Goal: Transaction & Acquisition: Purchase product/service

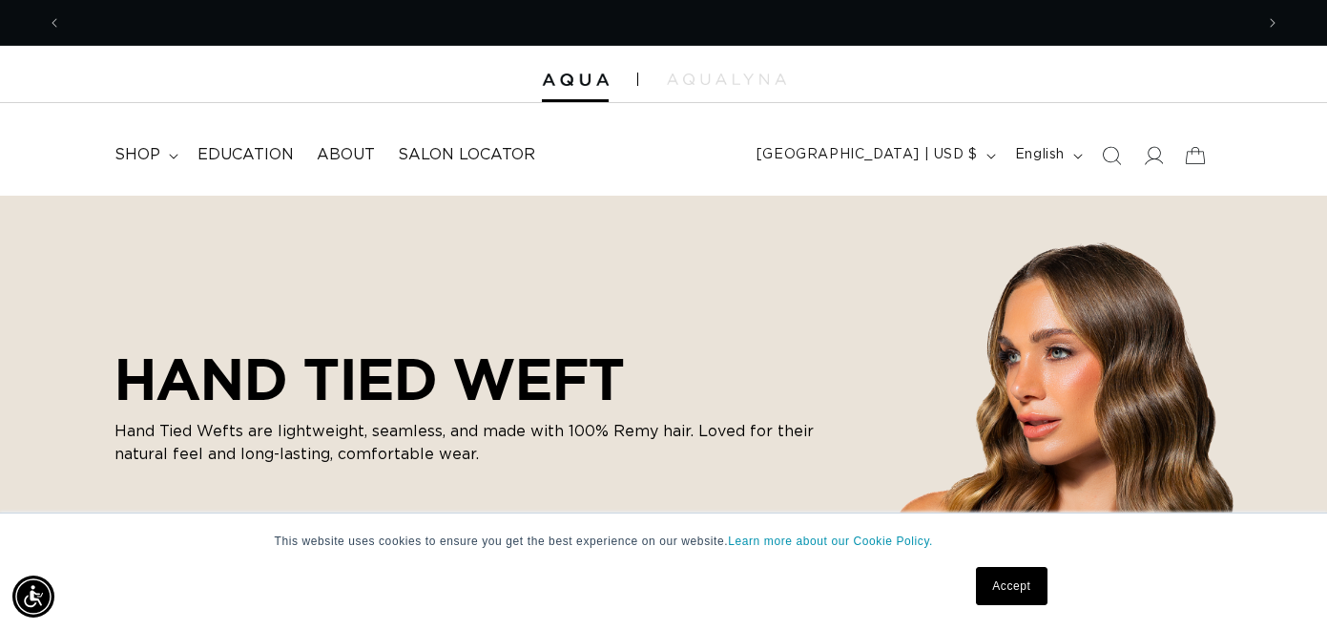
scroll to position [0, 1192]
click at [1010, 576] on link "Accept" at bounding box center [1011, 586] width 71 height 38
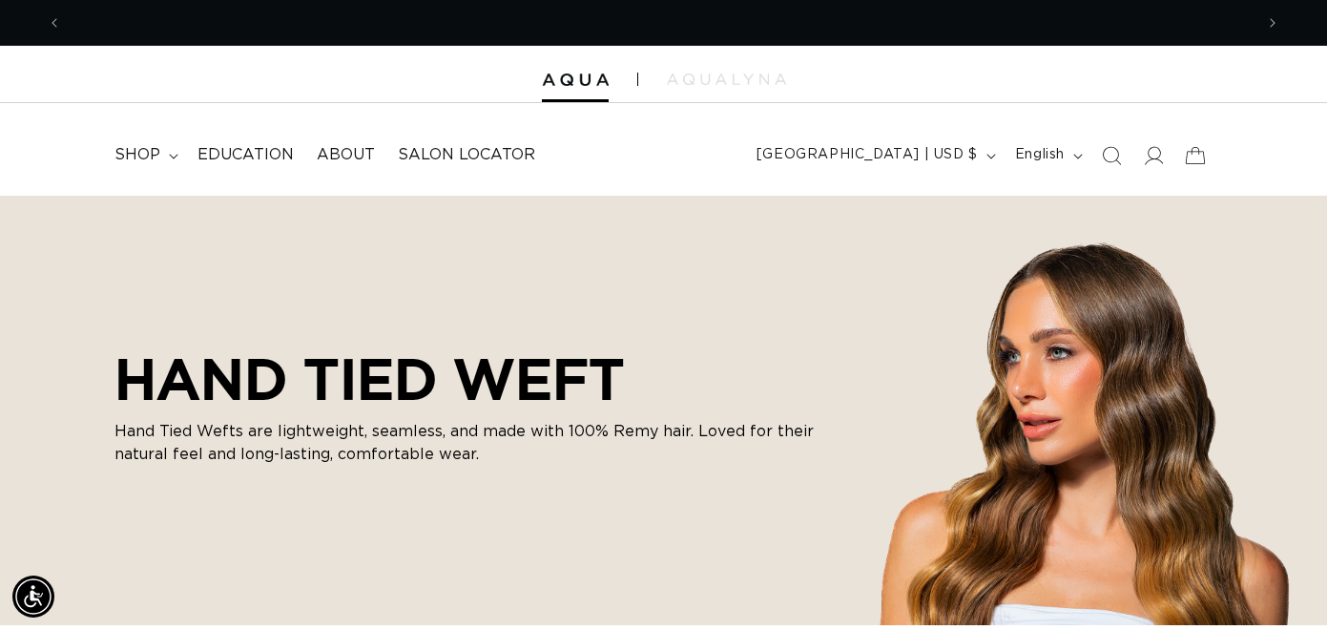
scroll to position [0, 2384]
click at [162, 155] on summary "shop" at bounding box center [144, 155] width 83 height 43
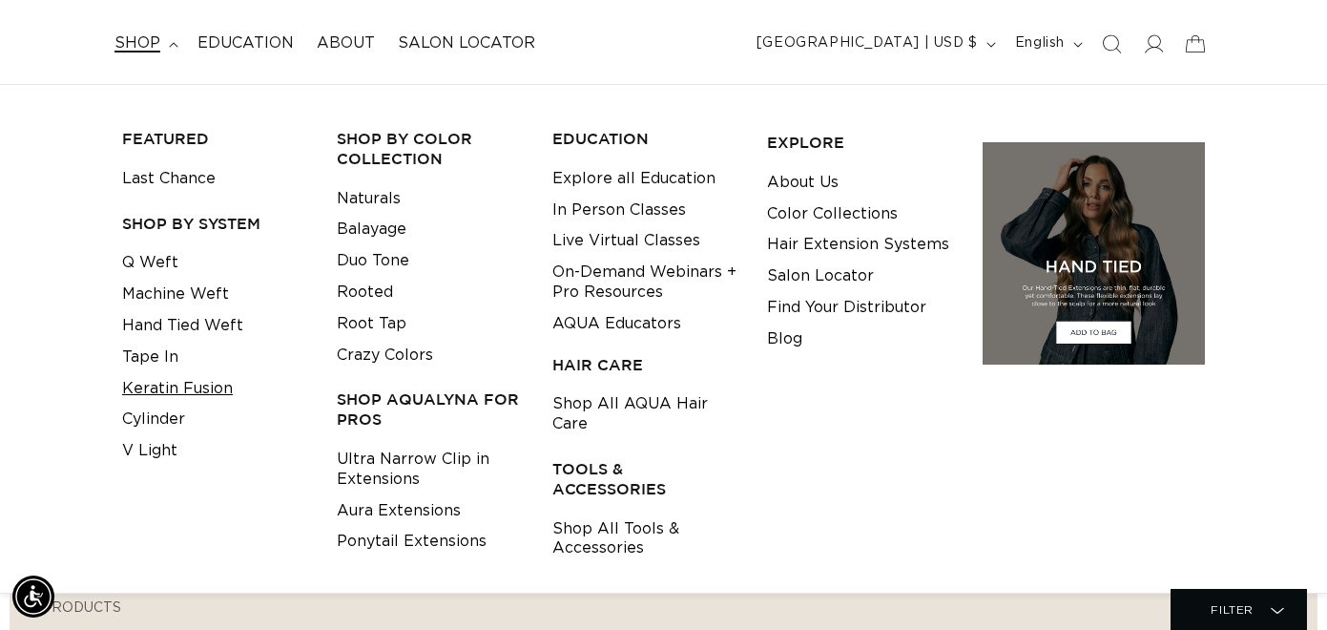
scroll to position [0, 0]
click at [165, 422] on link "Cylinder" at bounding box center [153, 419] width 63 height 31
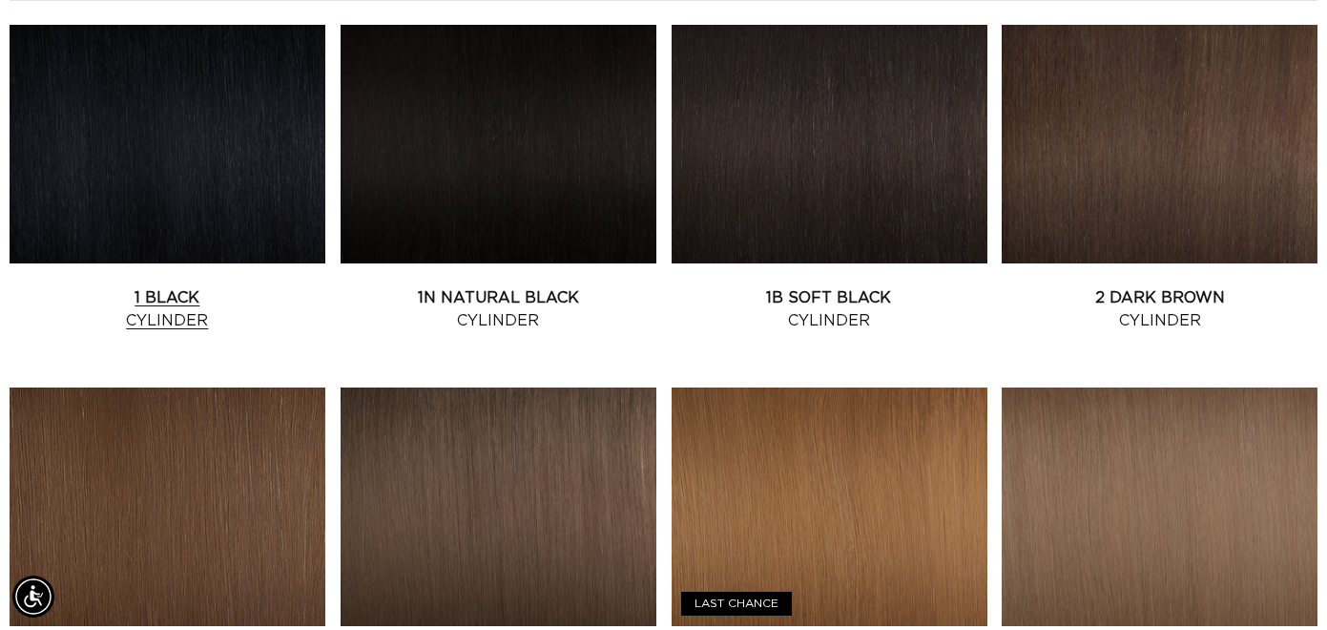
scroll to position [761, 0]
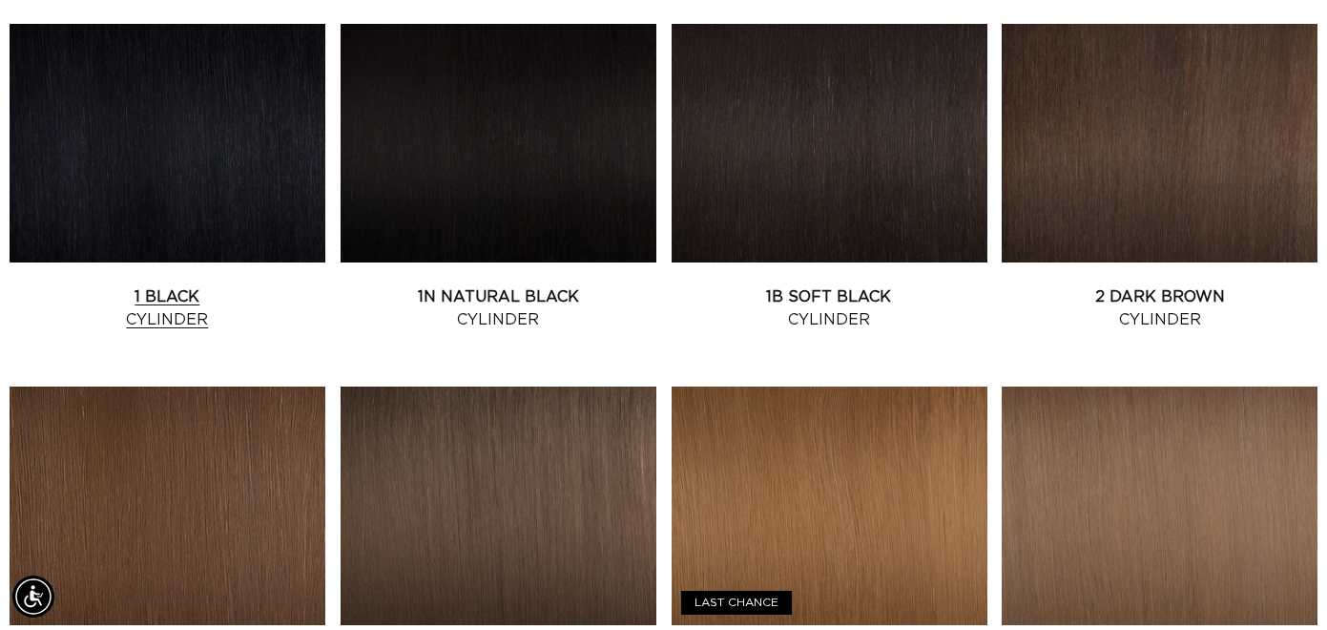
click at [209, 285] on link "1 Black Cylinder" at bounding box center [168, 308] width 316 height 46
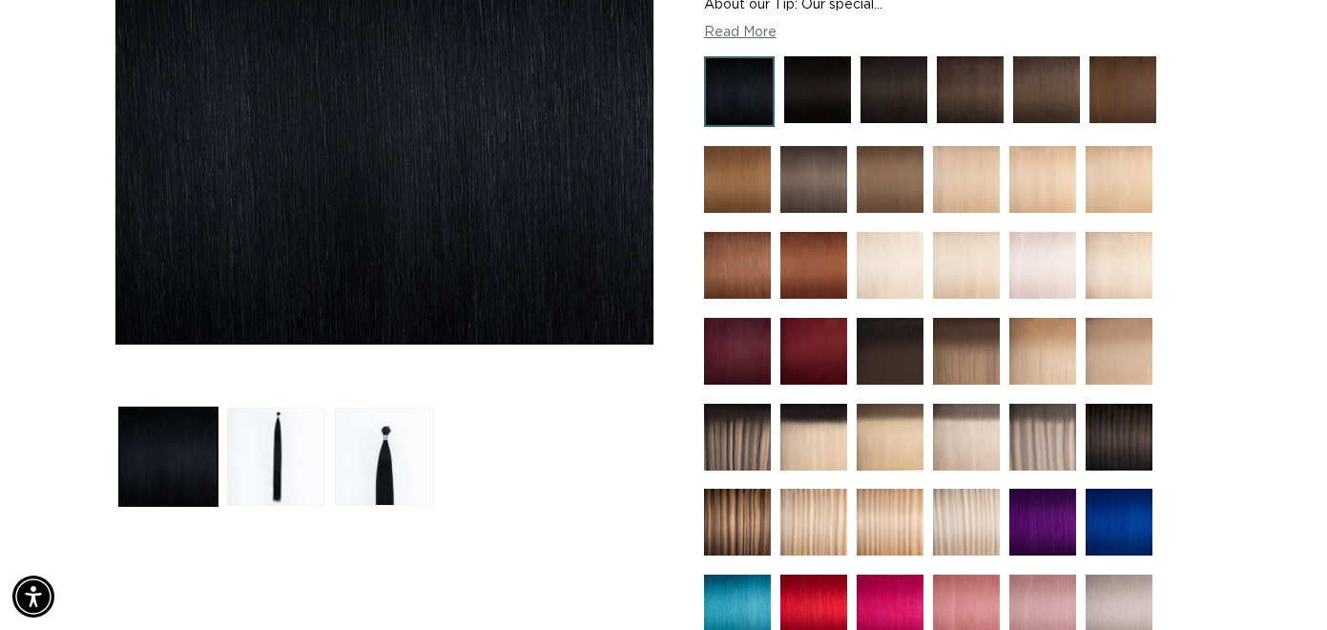
scroll to position [398, 0]
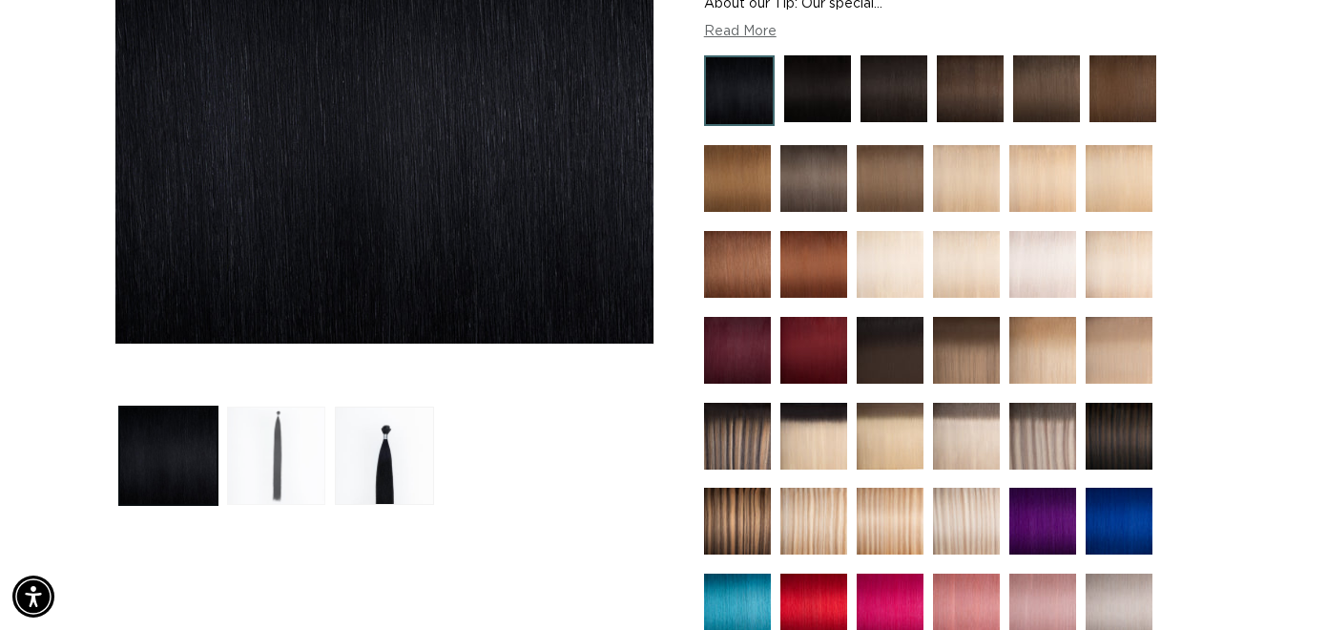
click at [280, 448] on button "Load image 2 in gallery view" at bounding box center [276, 455] width 98 height 98
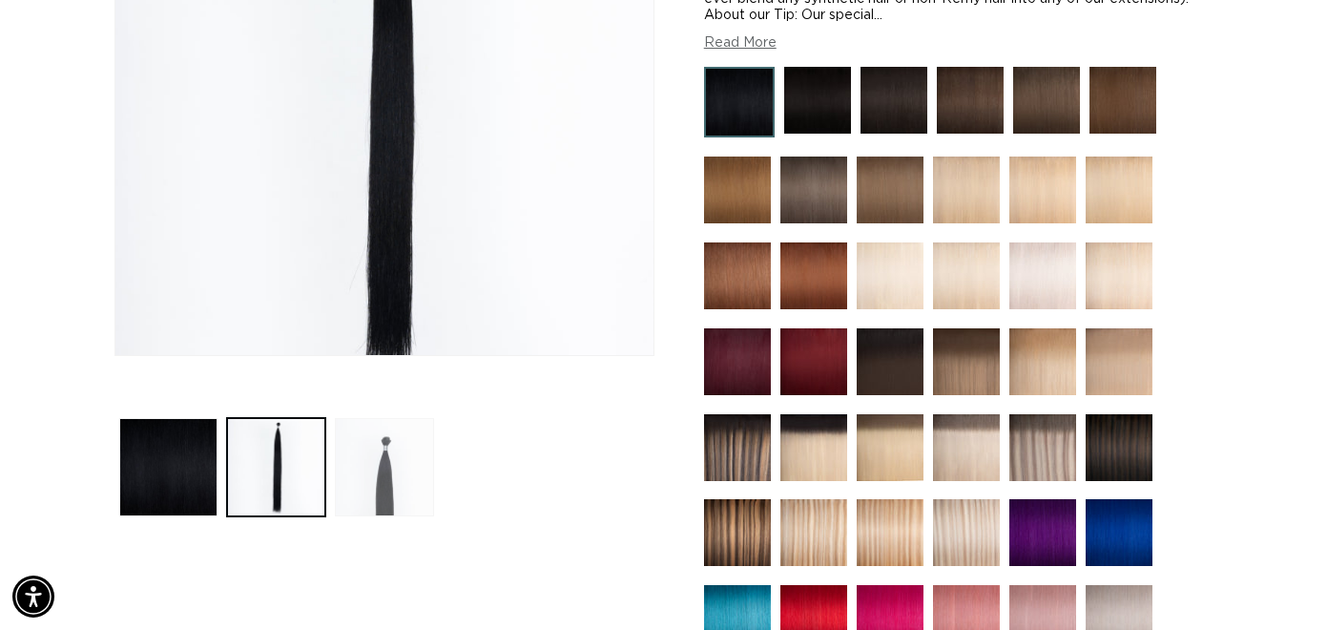
scroll to position [0, 2384]
click at [392, 480] on button "Load image 3 in gallery view" at bounding box center [384, 467] width 98 height 98
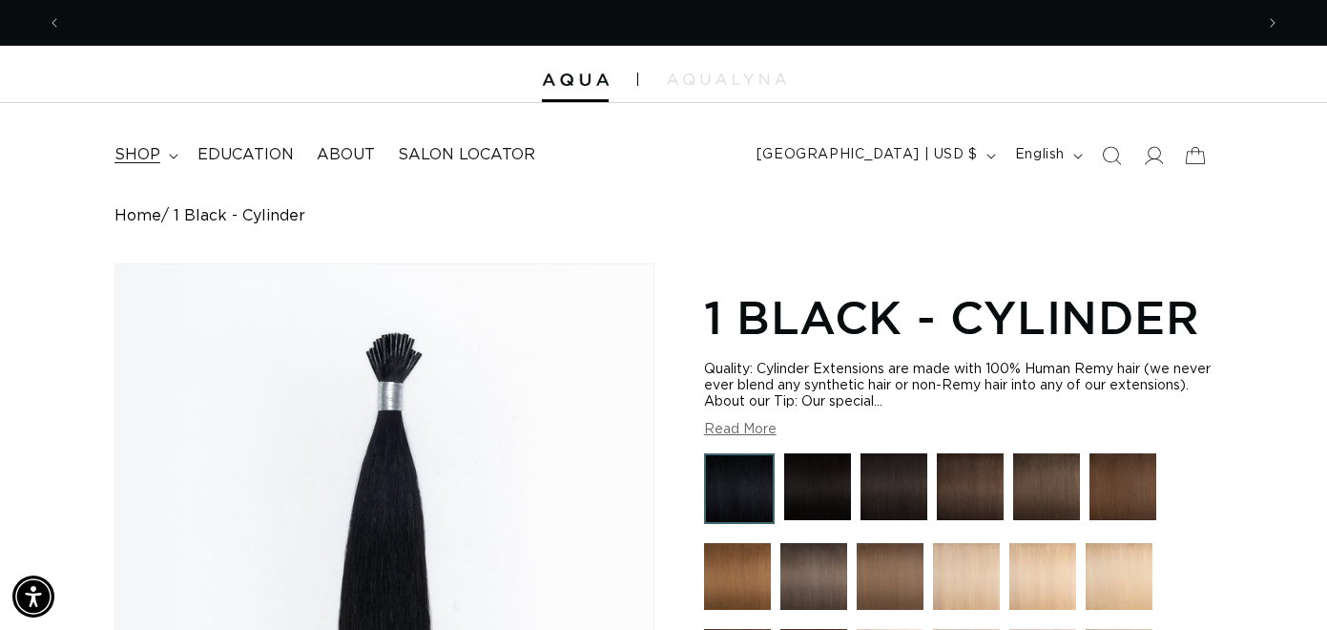
scroll to position [0, 0]
click at [164, 156] on summary "shop" at bounding box center [144, 155] width 83 height 43
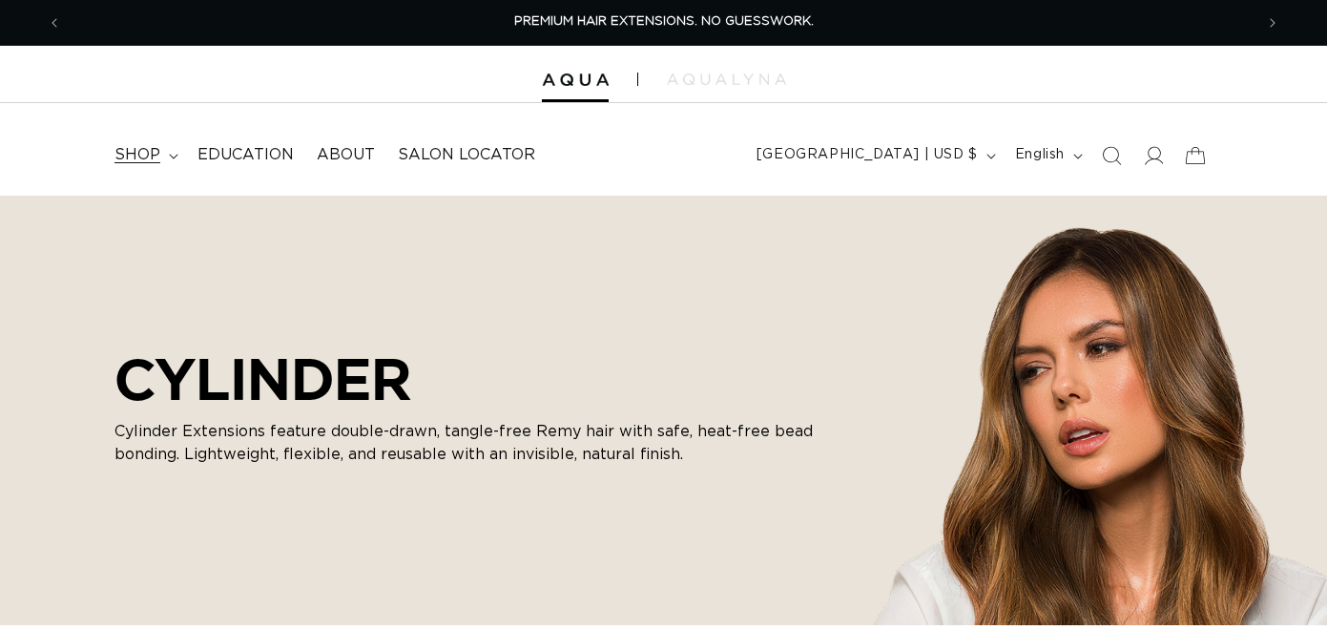
click at [153, 156] on span "shop" at bounding box center [138, 155] width 46 height 20
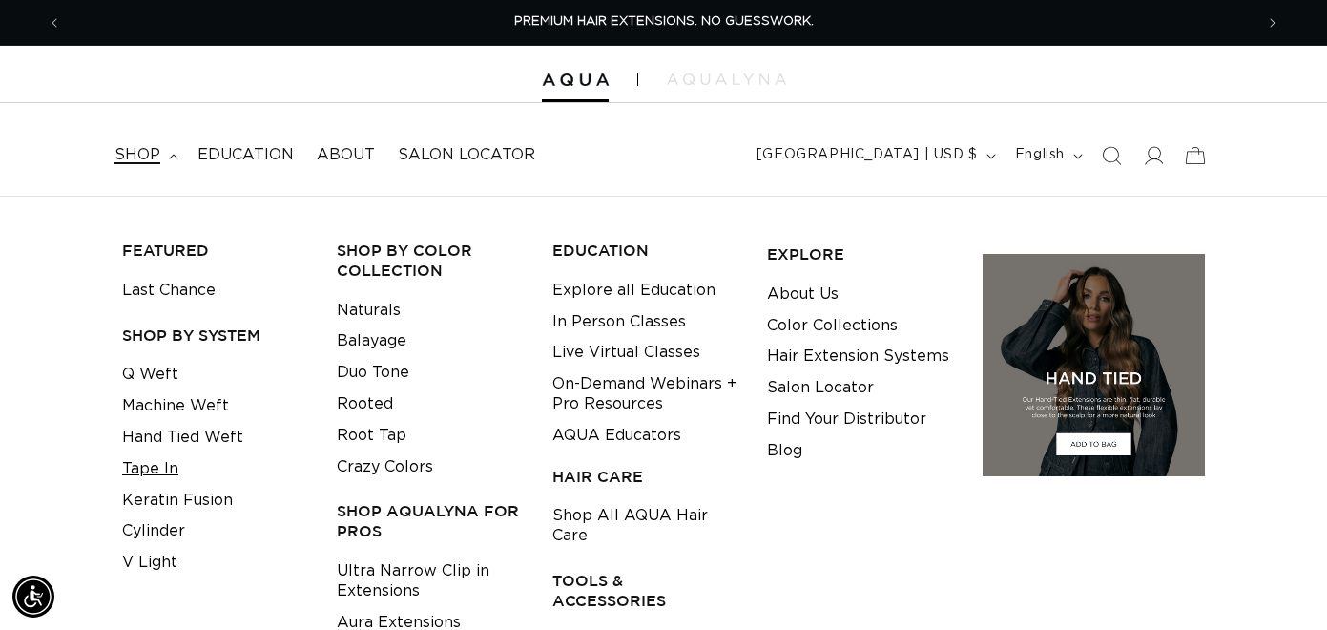
click at [166, 469] on link "Tape In" at bounding box center [150, 468] width 56 height 31
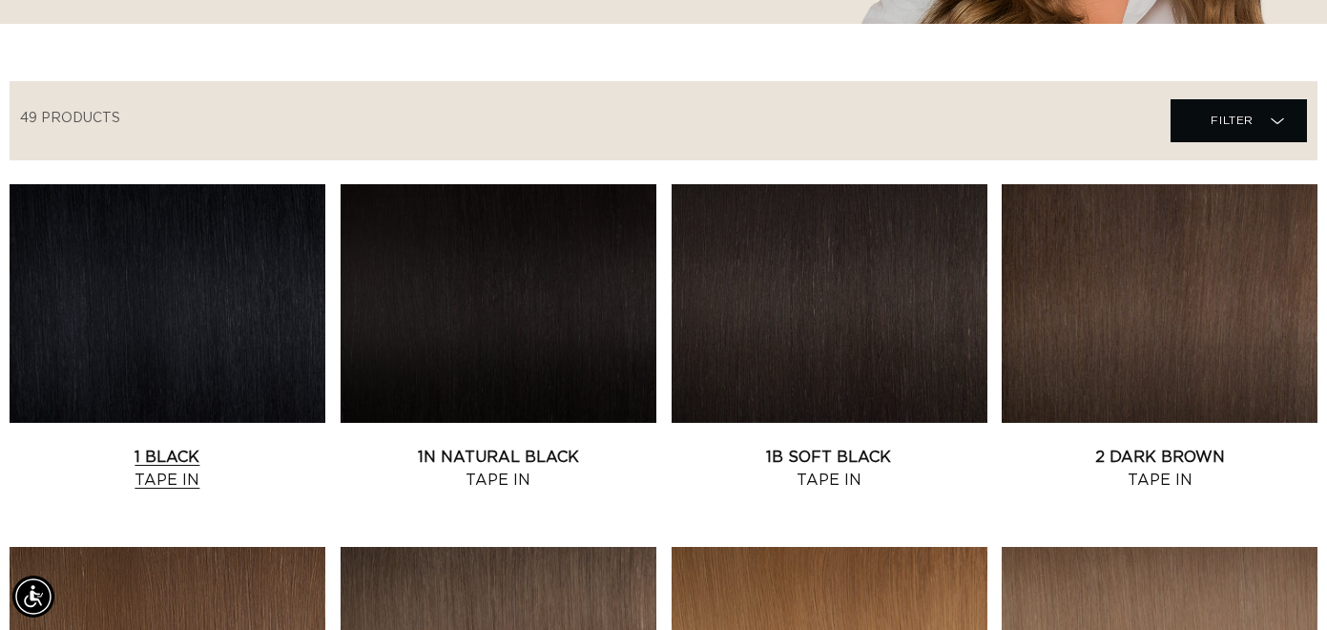
scroll to position [596, 0]
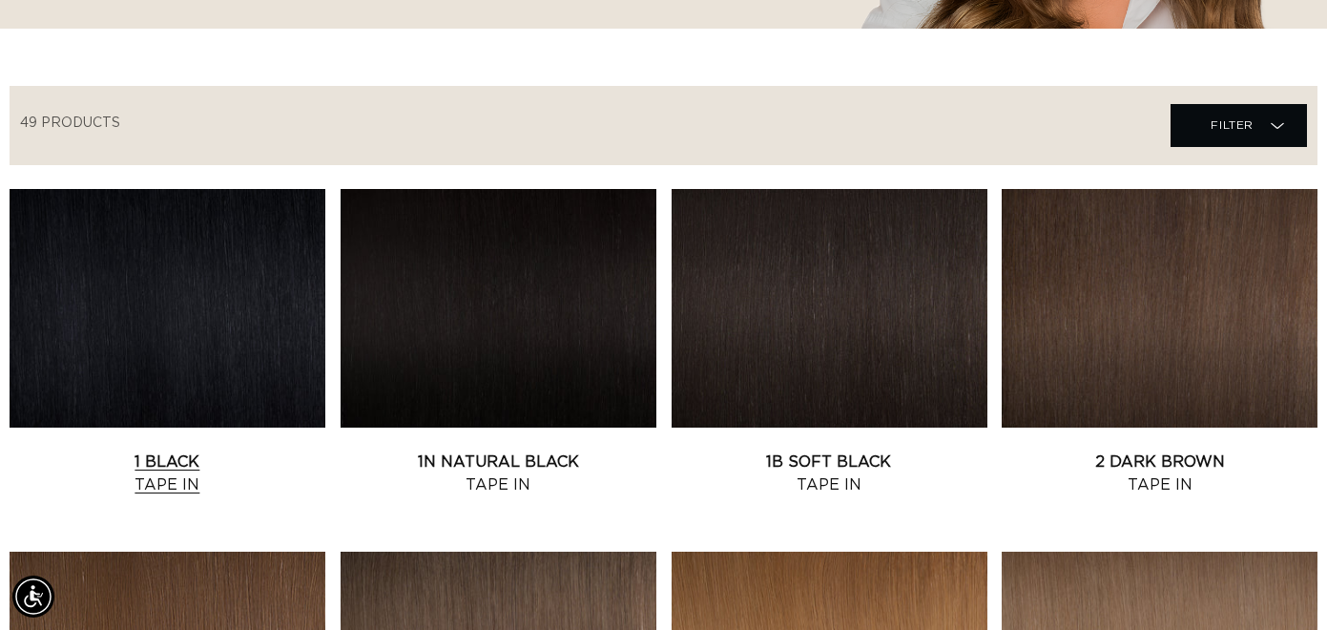
click at [213, 450] on link "1 Black Tape In" at bounding box center [168, 473] width 316 height 46
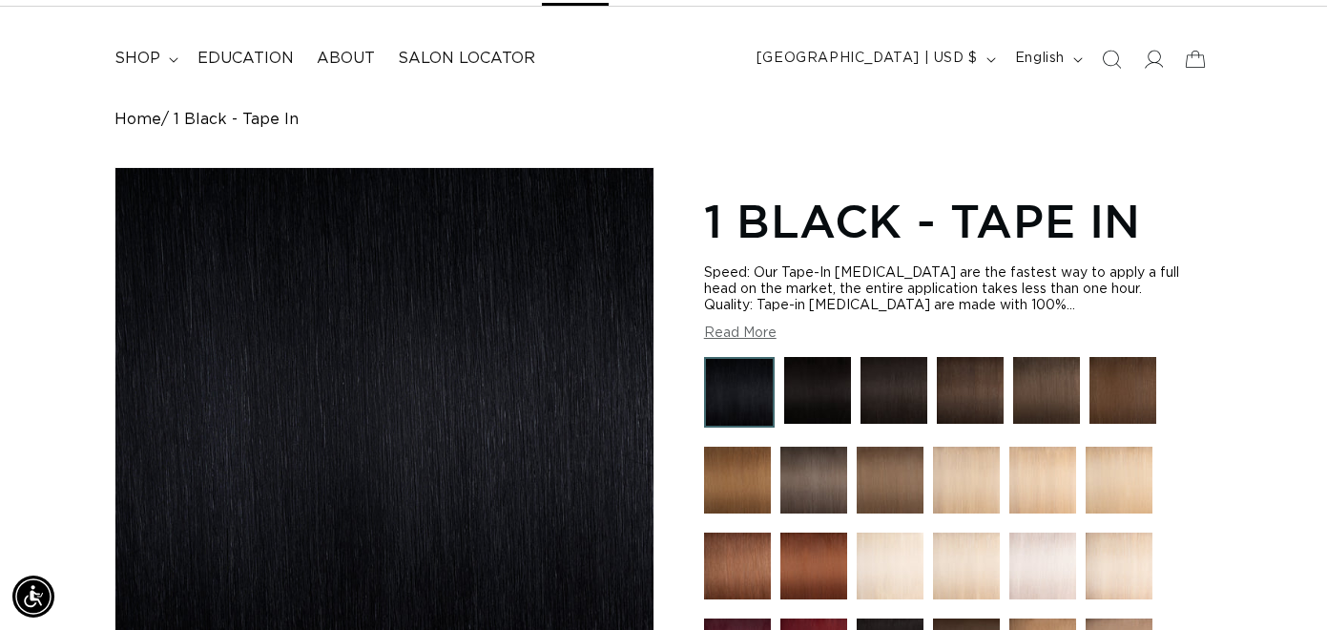
scroll to position [0, 2384]
click at [1148, 57] on icon at bounding box center [1153, 59] width 20 height 20
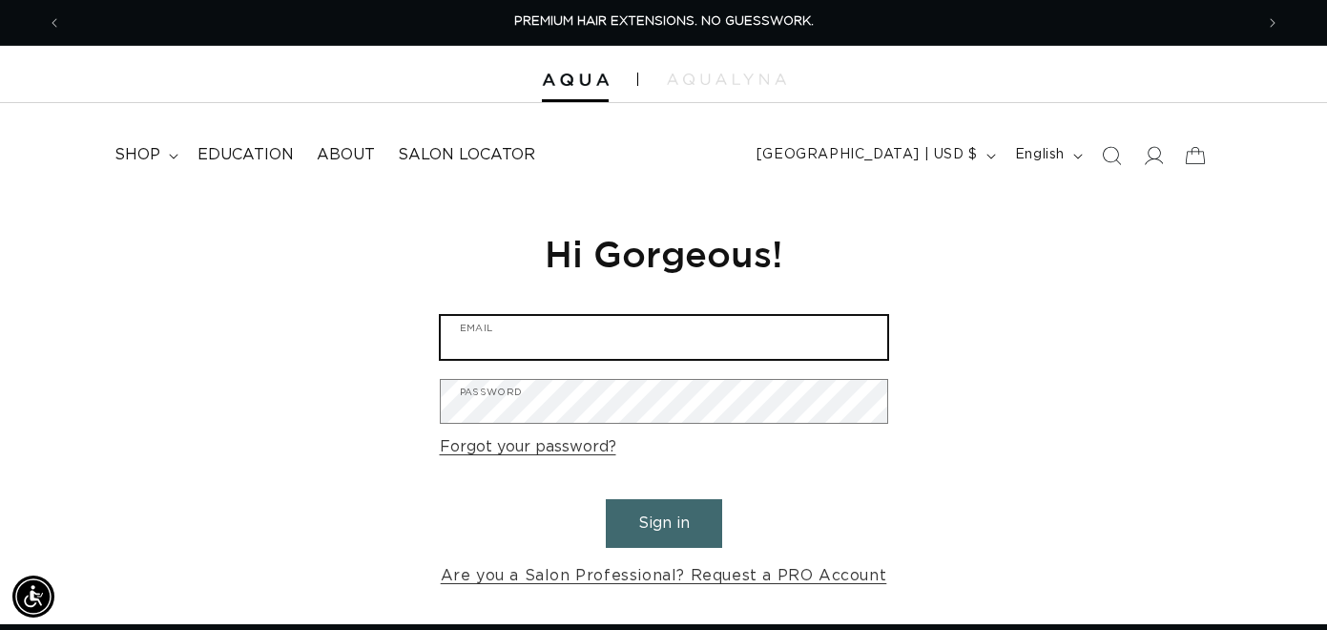
click at [514, 344] on input "Email" at bounding box center [664, 337] width 447 height 43
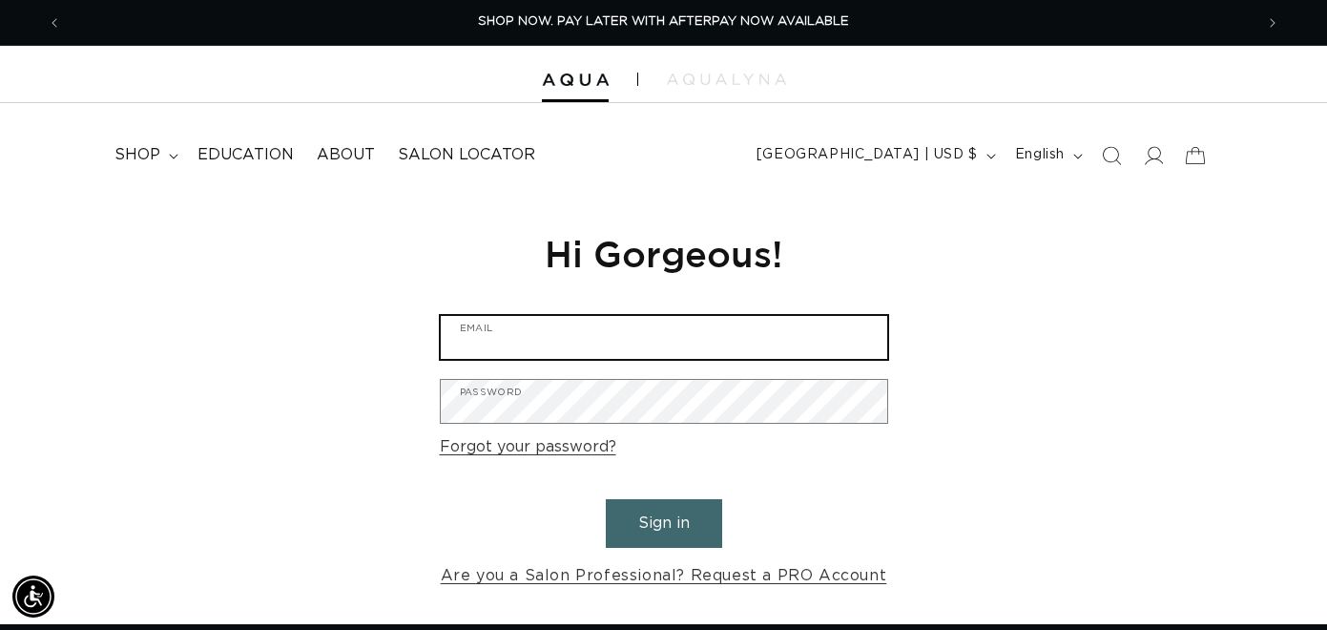
click at [514, 344] on input "Email" at bounding box center [664, 337] width 447 height 43
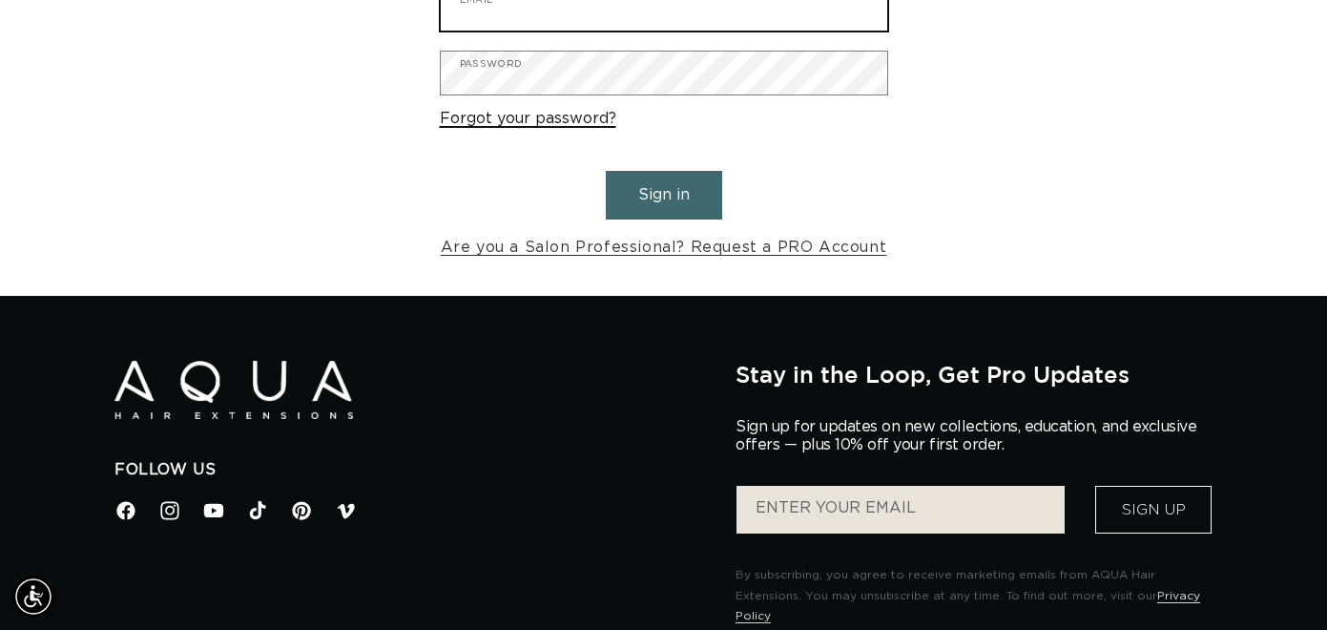
scroll to position [0, 0]
